Goal: Task Accomplishment & Management: Use online tool/utility

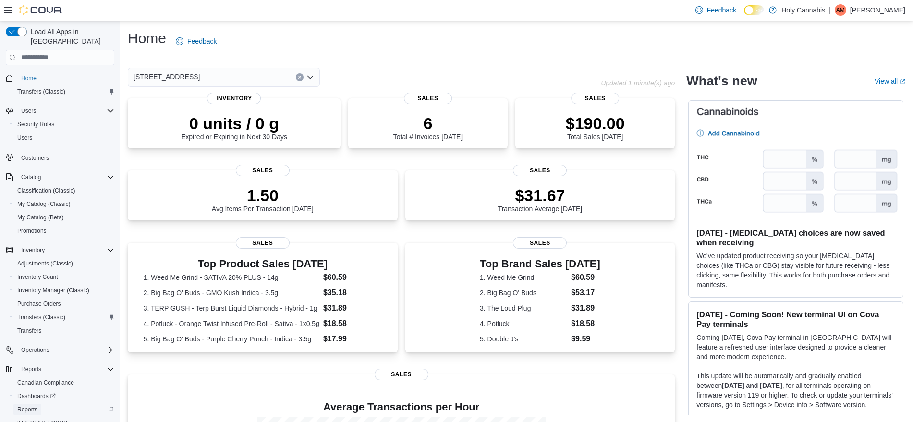
click at [28, 406] on span "Reports" at bounding box center [27, 410] width 20 height 8
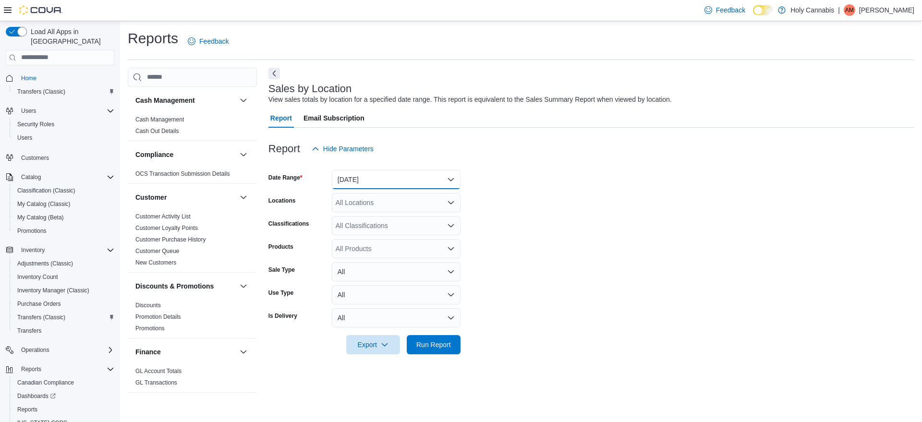
click at [373, 172] on button "[DATE]" at bounding box center [396, 179] width 129 height 19
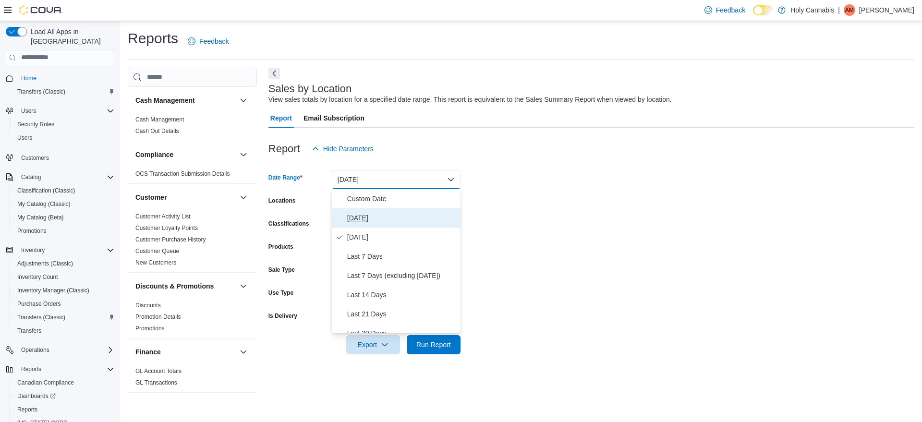
click at [365, 218] on span "[DATE]" at bounding box center [401, 218] width 109 height 12
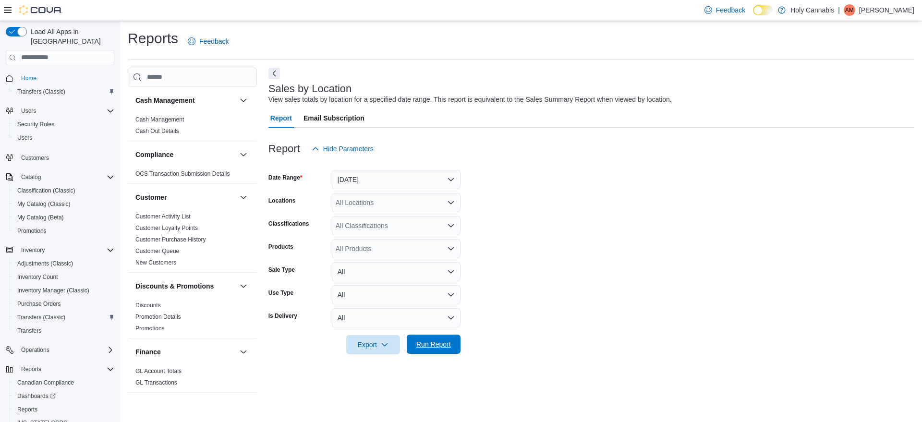
click at [421, 345] on span "Run Report" at bounding box center [433, 344] width 35 height 10
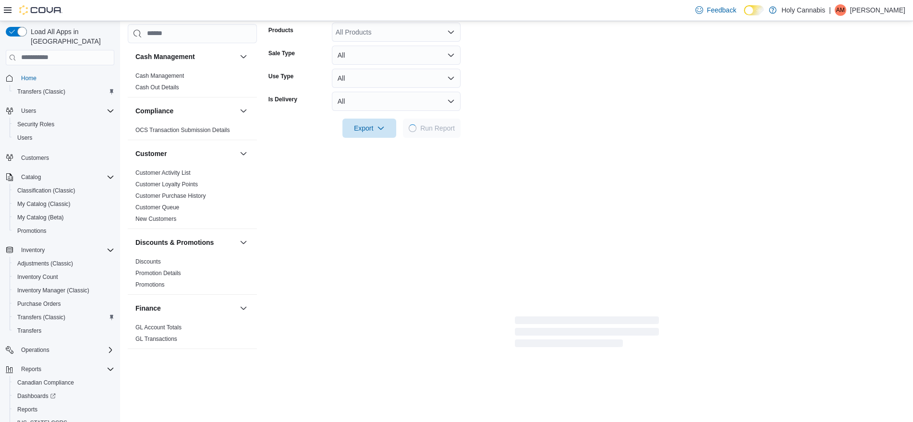
scroll to position [229, 0]
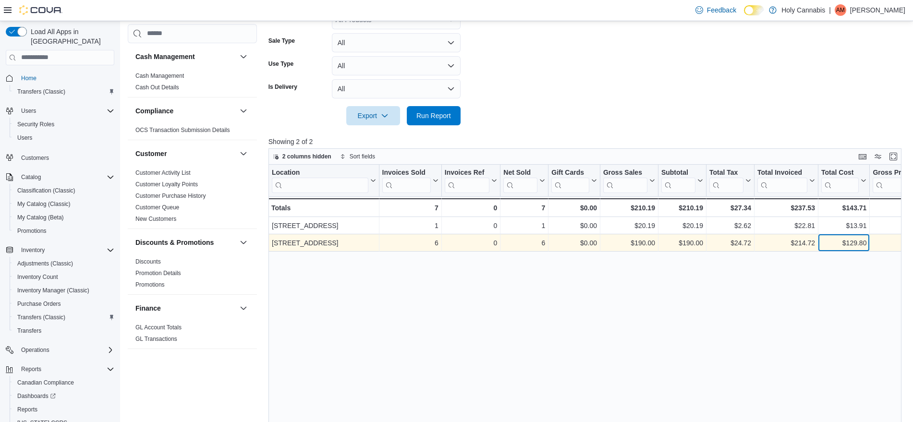
click at [850, 243] on div "$129.80" at bounding box center [843, 243] width 45 height 12
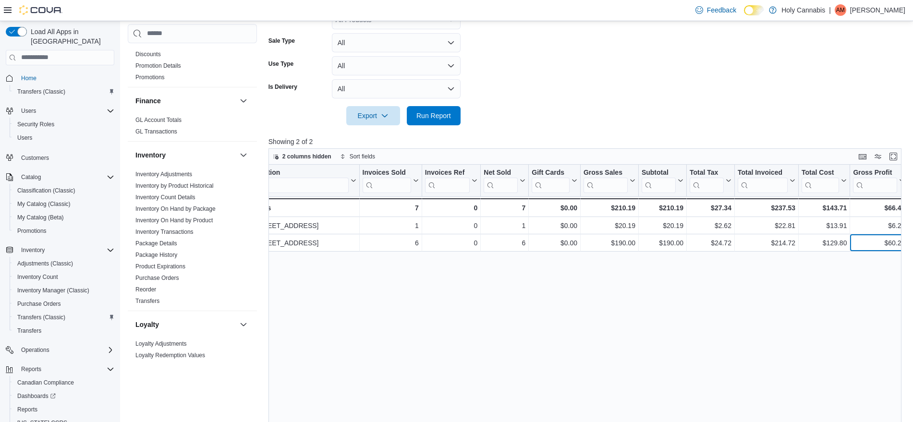
scroll to position [214, 0]
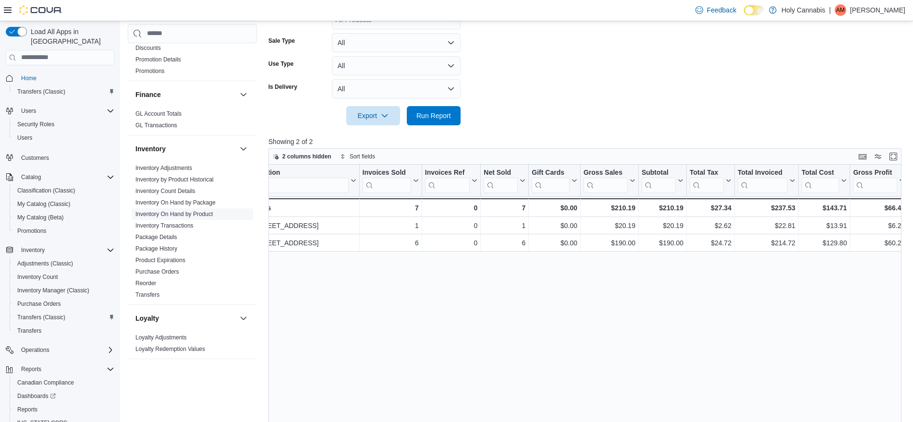
click at [200, 213] on link "Inventory On Hand by Product" at bounding box center [173, 214] width 77 height 7
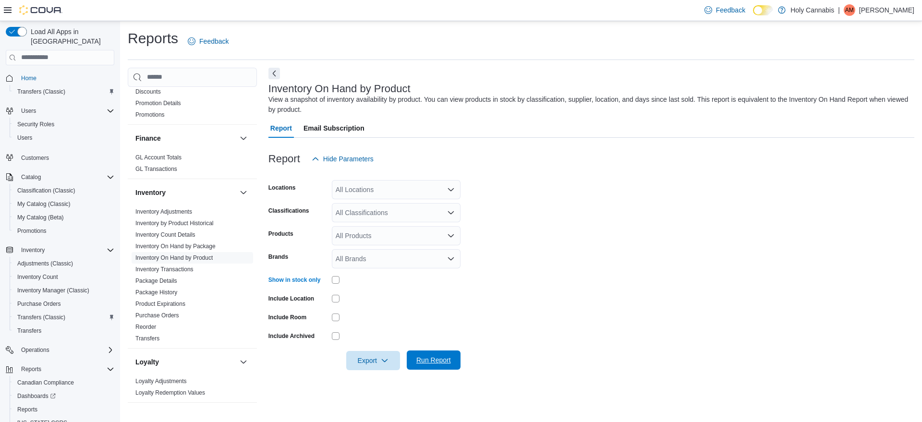
click at [422, 357] on span "Run Report" at bounding box center [433, 360] width 35 height 10
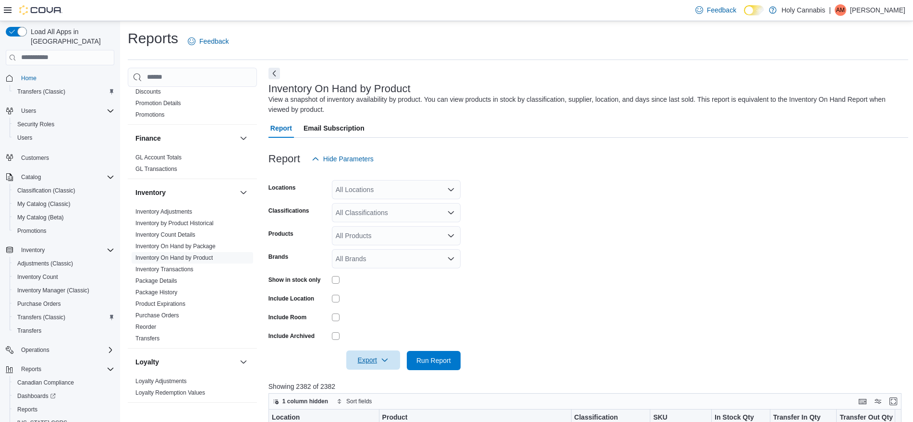
click at [380, 362] on span "Export" at bounding box center [373, 360] width 42 height 19
click at [383, 302] on span "Export to Excel" at bounding box center [374, 303] width 43 height 8
